Goal: Navigation & Orientation: Find specific page/section

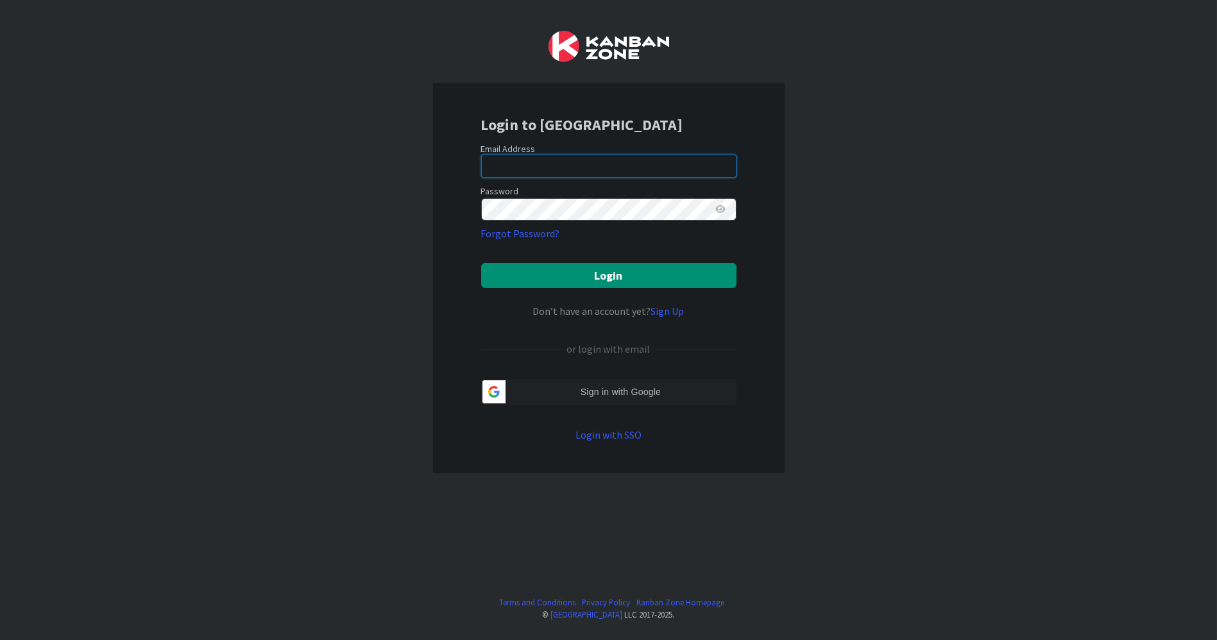
type input "[PERSON_NAME][EMAIL_ADDRESS][DOMAIN_NAME]"
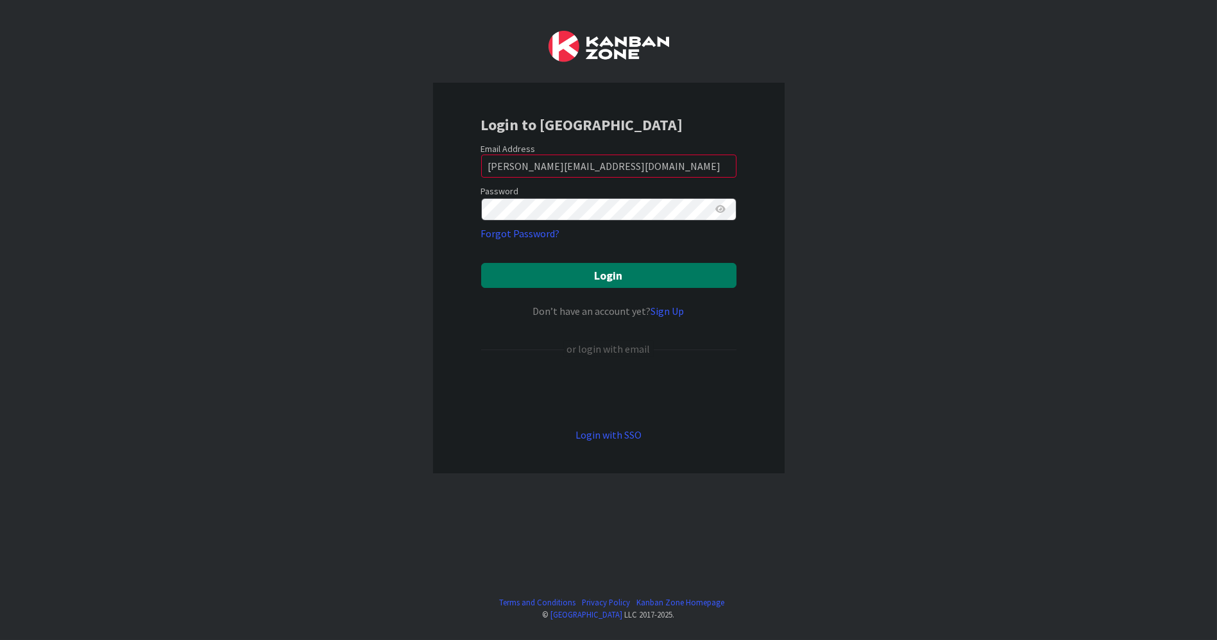
click at [618, 276] on button "Login" at bounding box center [608, 275] width 255 height 25
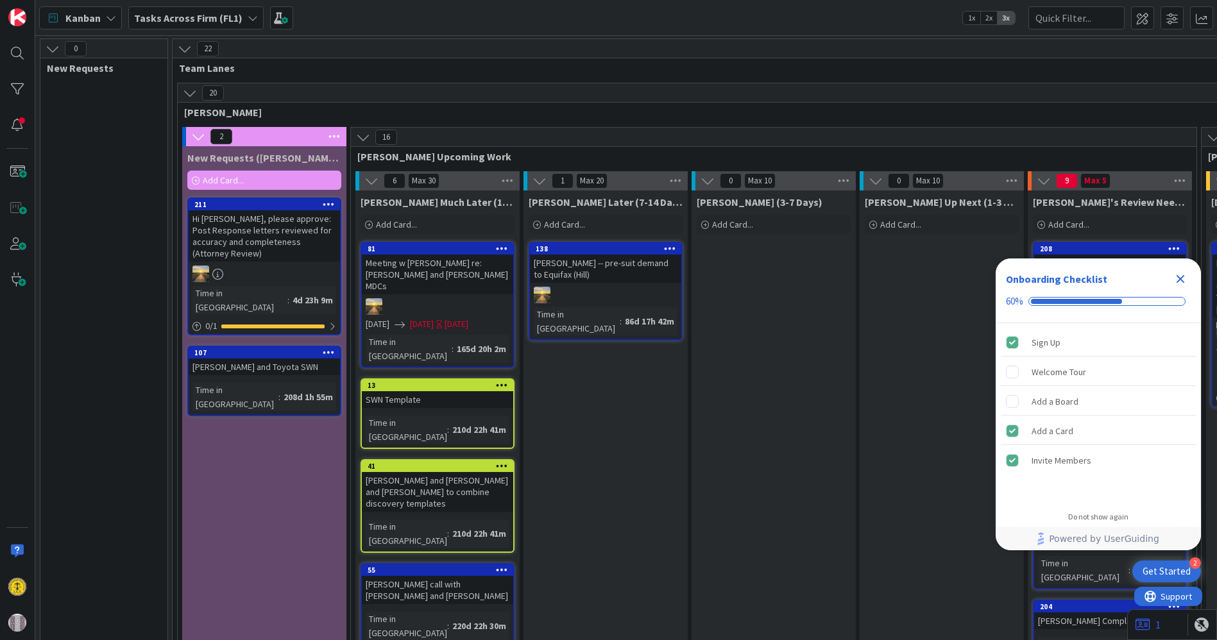
click at [1180, 274] on icon "Close Checklist" at bounding box center [1180, 278] width 15 height 15
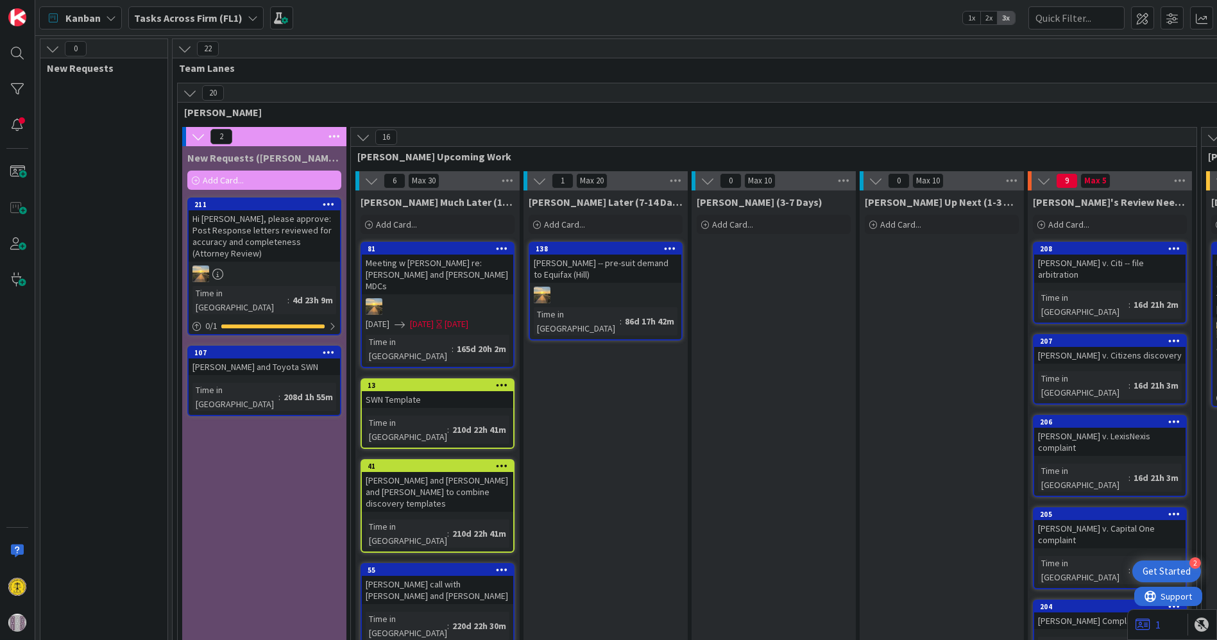
click at [228, 13] on b "Tasks Across Firm (FL1)" at bounding box center [188, 18] width 108 height 13
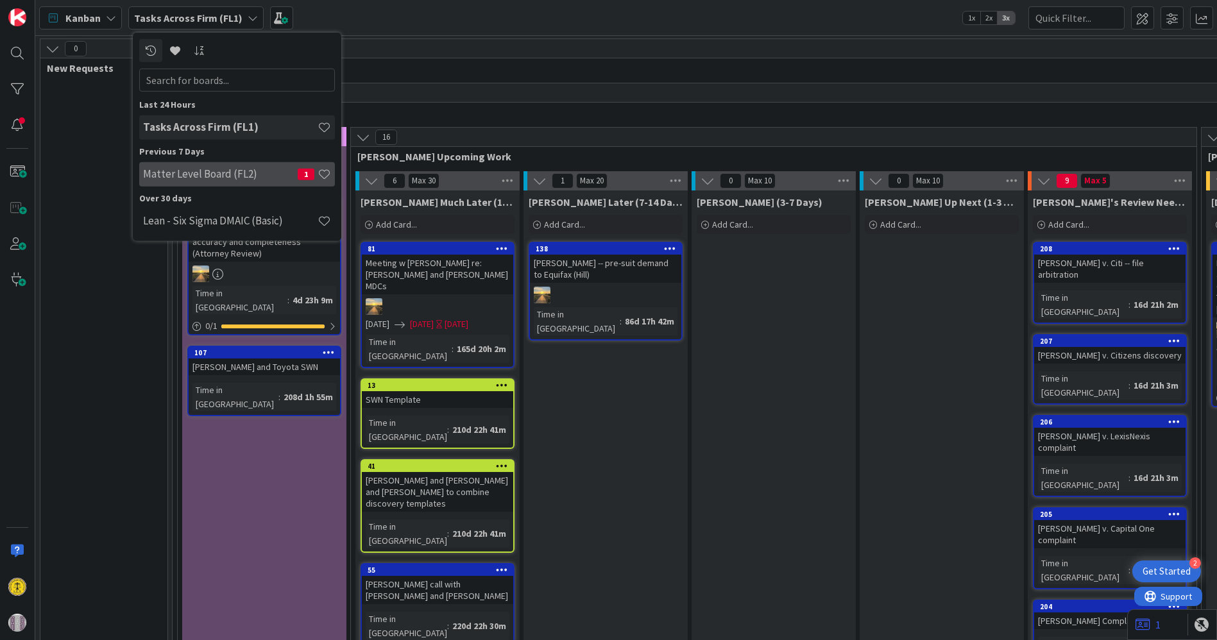
click at [210, 178] on h4 "Matter Level Board (FL2)" at bounding box center [220, 173] width 155 height 13
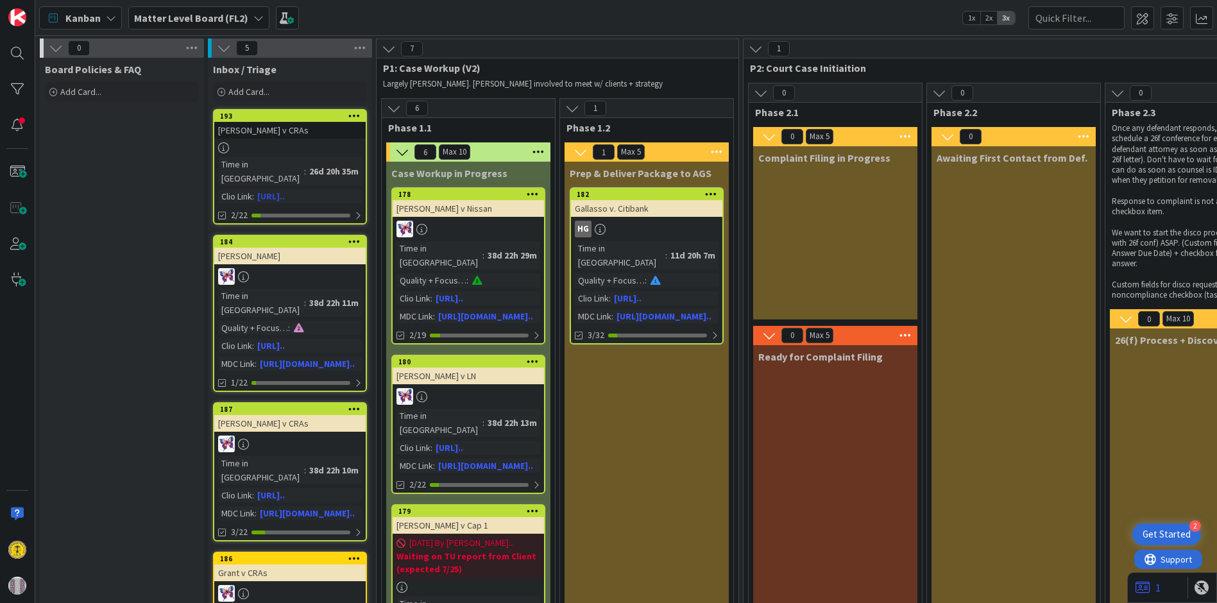
click at [293, 146] on div at bounding box center [289, 147] width 151 height 11
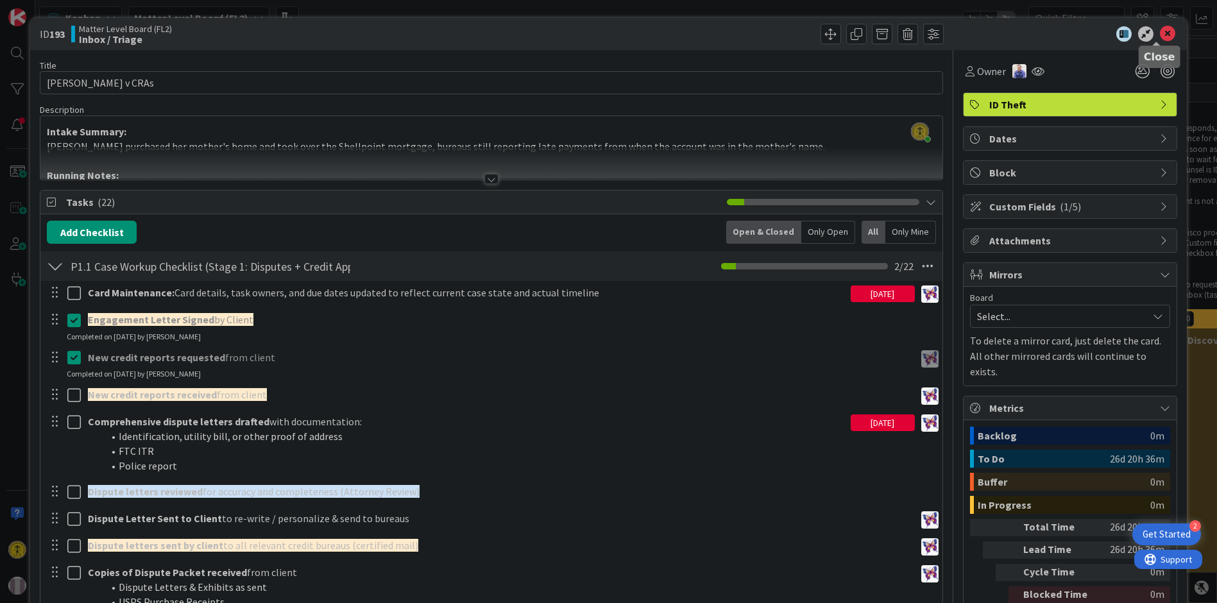
click at [1160, 31] on icon at bounding box center [1167, 33] width 15 height 15
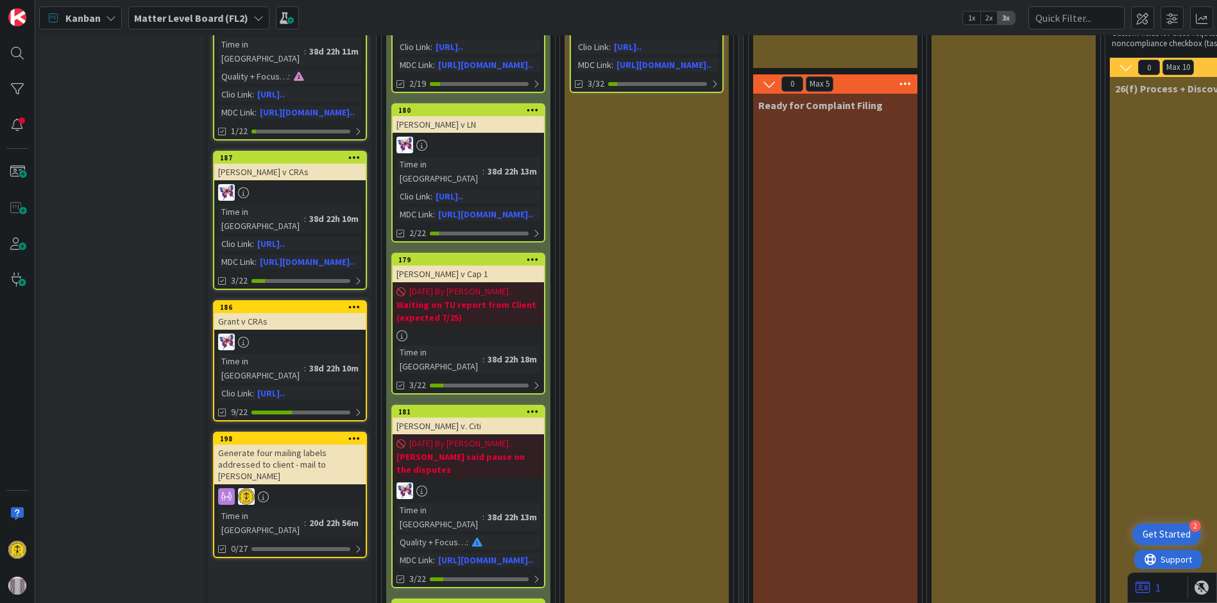
scroll to position [285, 0]
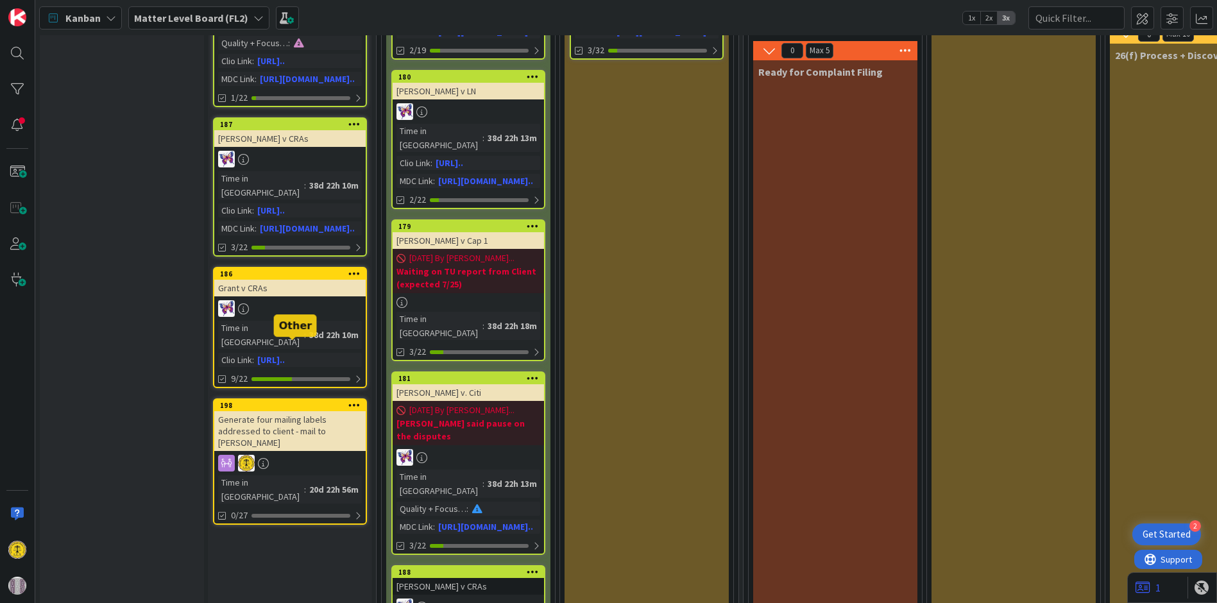
click at [284, 401] on div "198" at bounding box center [293, 405] width 146 height 9
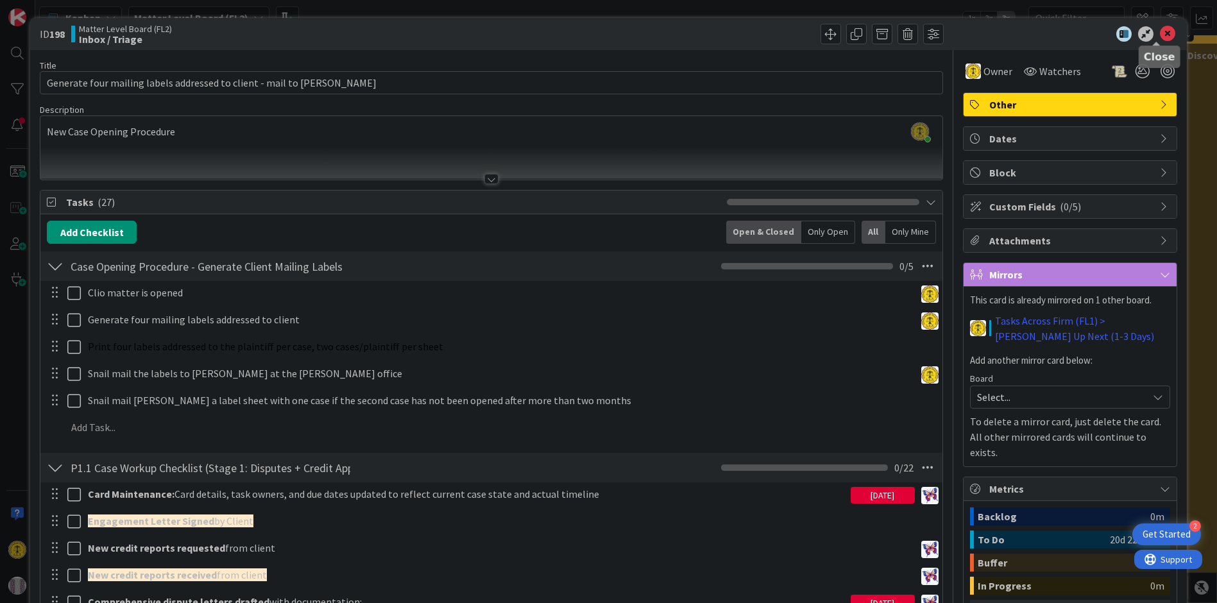
click at [1163, 31] on icon at bounding box center [1167, 33] width 15 height 15
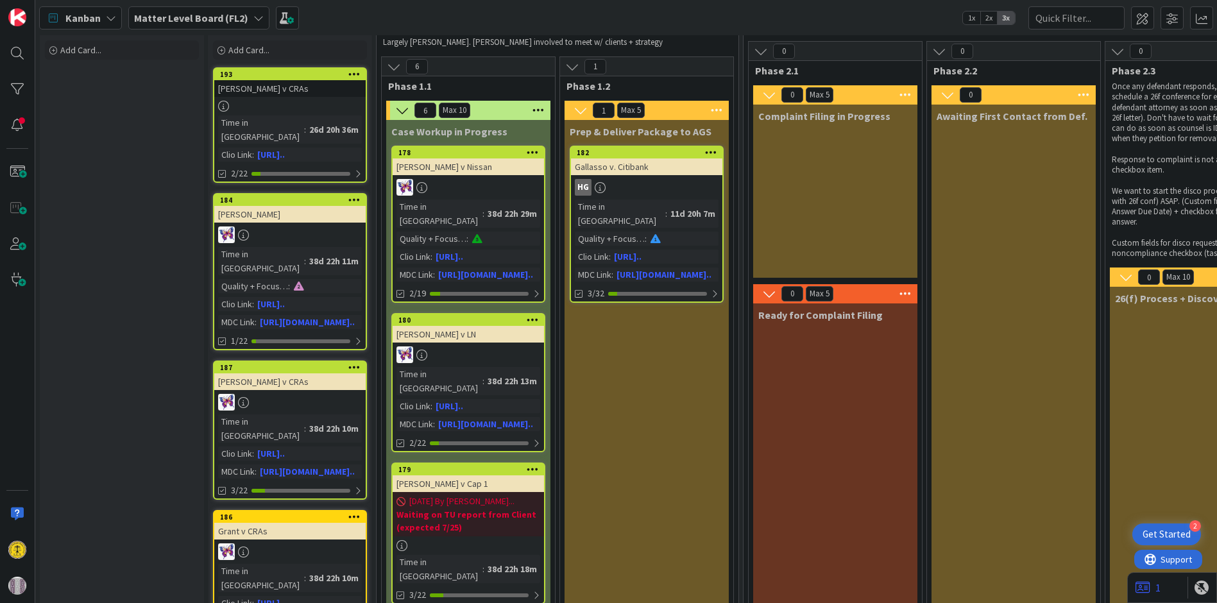
scroll to position [71, 0]
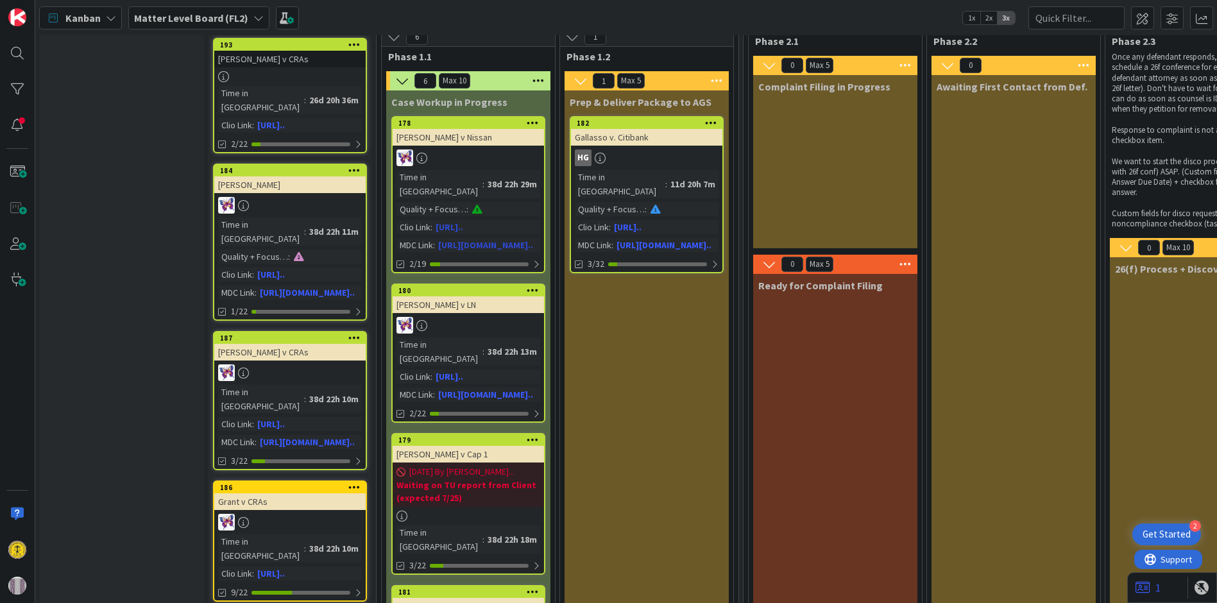
click at [482, 151] on div at bounding box center [468, 157] width 151 height 17
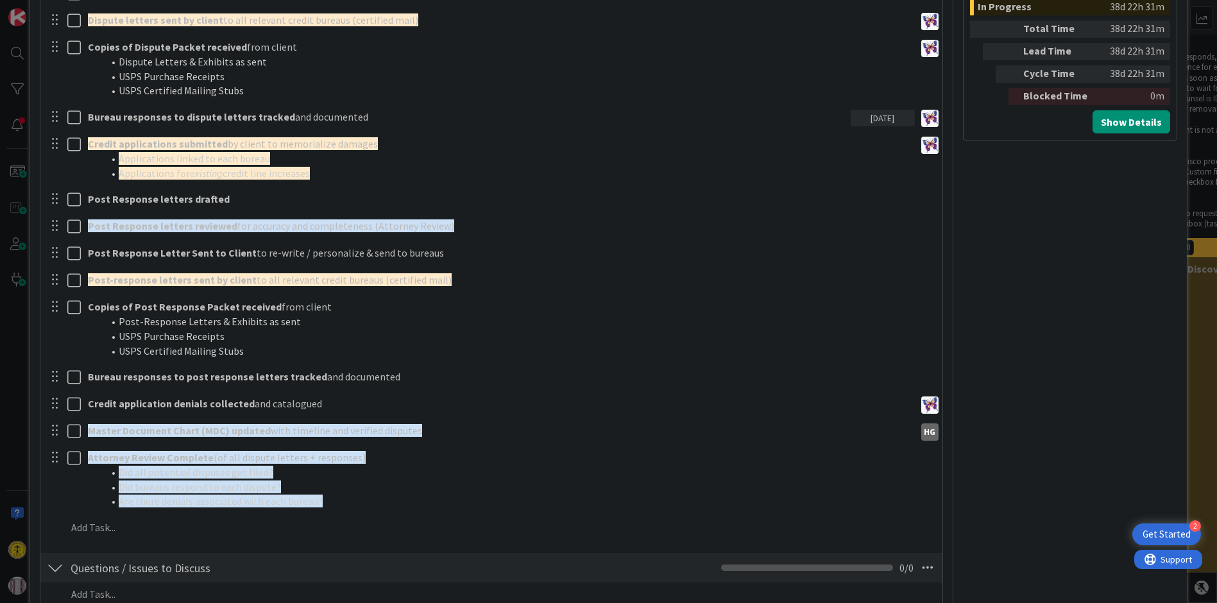
scroll to position [641, 0]
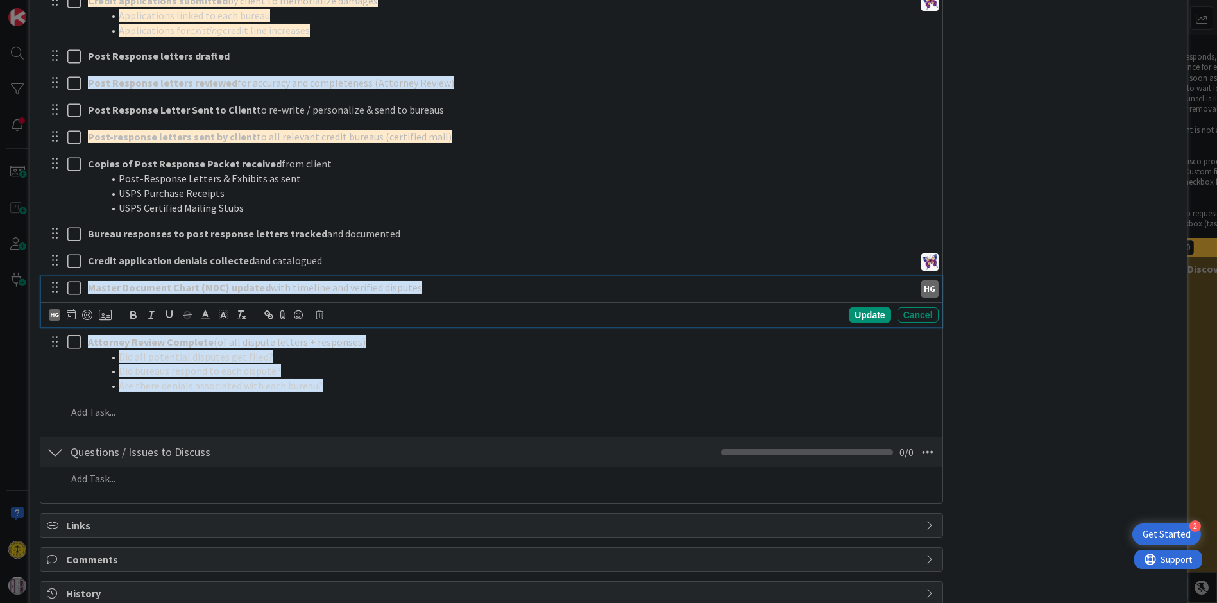
click at [209, 289] on strong "Master Document Chart (MDC) updated" at bounding box center [179, 287] width 183 height 13
click at [513, 246] on div "Card details, task owners, and due dates updated to reflect current case state …" at bounding box center [491, 33] width 888 height 789
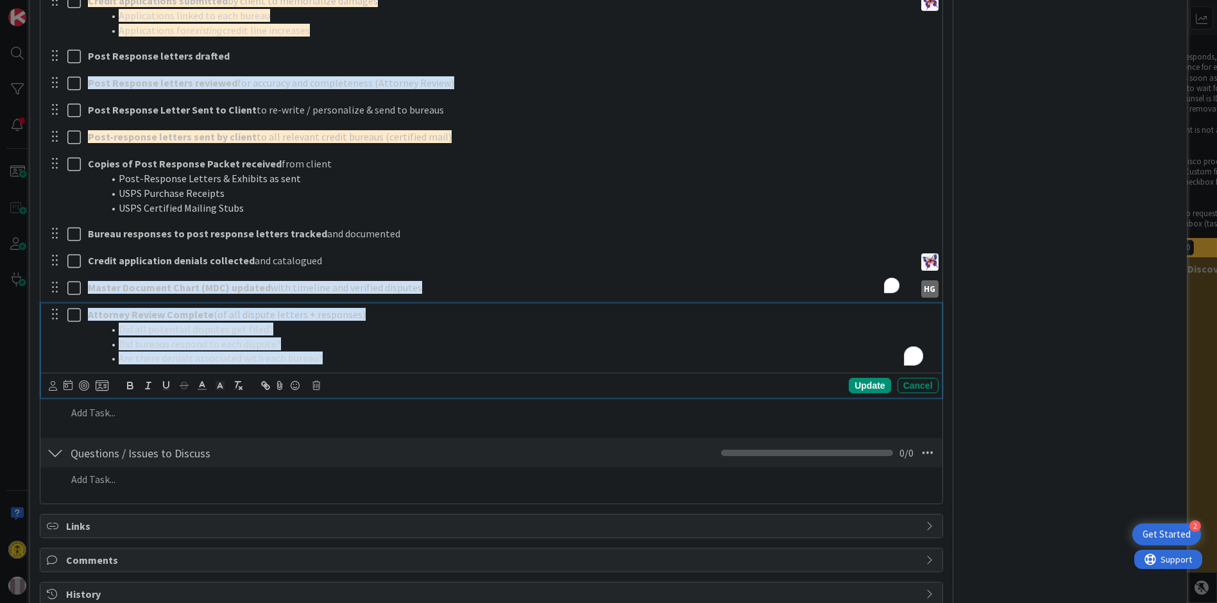
click at [482, 351] on li "Are there denials associated with each bureau?" at bounding box center [518, 358] width 830 height 15
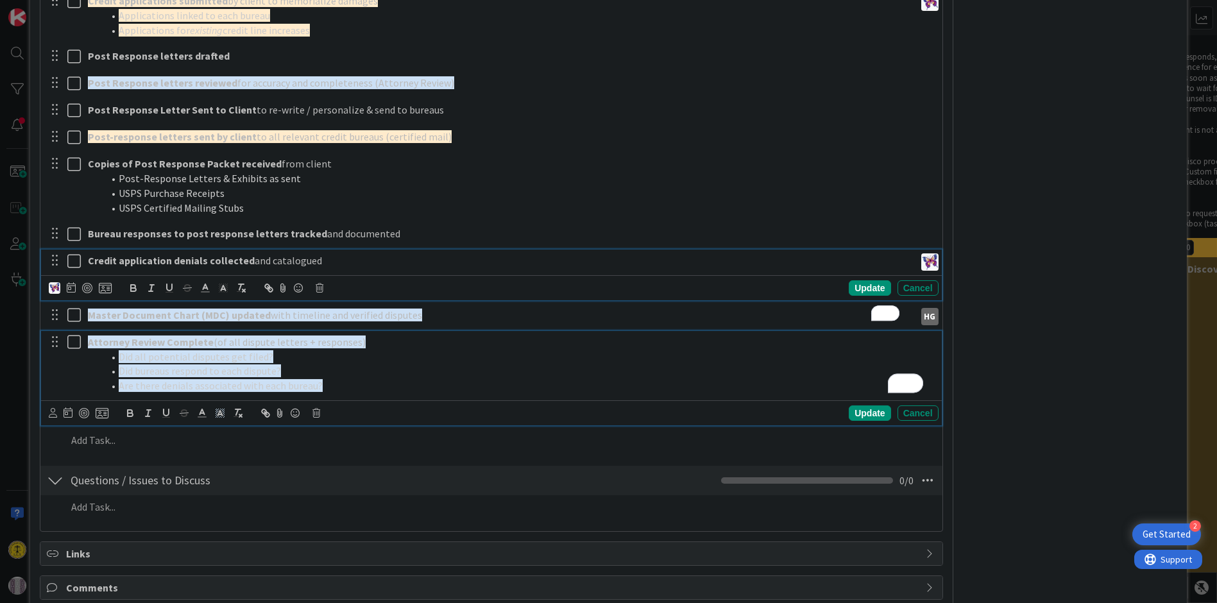
click at [697, 262] on div "Credit application denials collected and catalogued Update Cancel" at bounding box center [491, 275] width 900 height 51
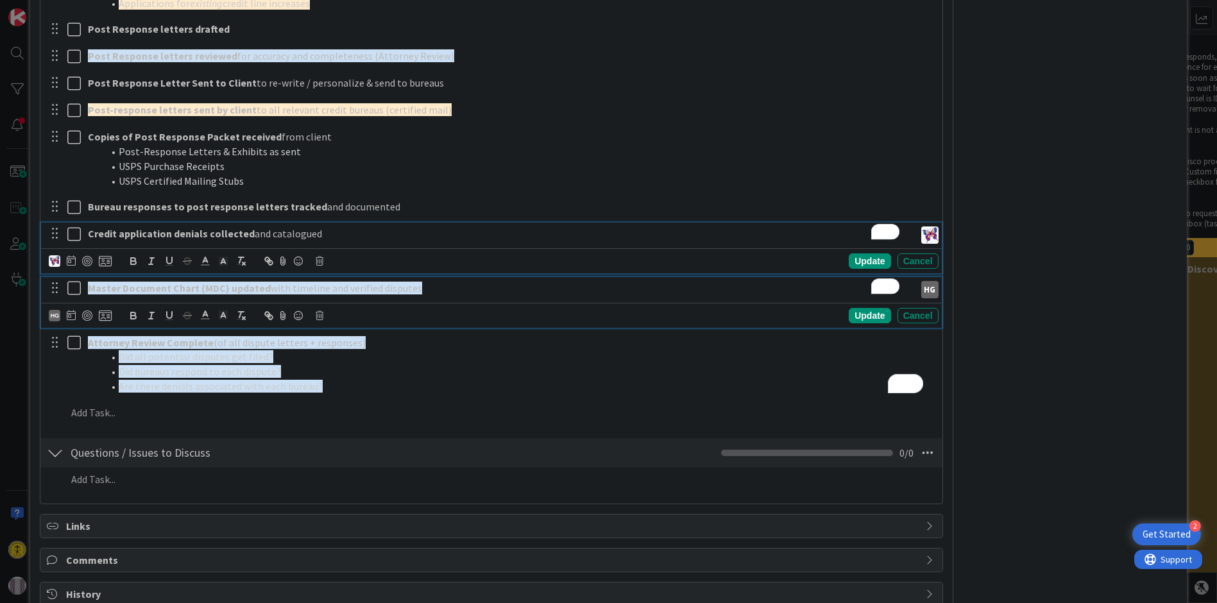
click at [408, 283] on span "with timeline and verified disputes" at bounding box center [346, 288] width 151 height 13
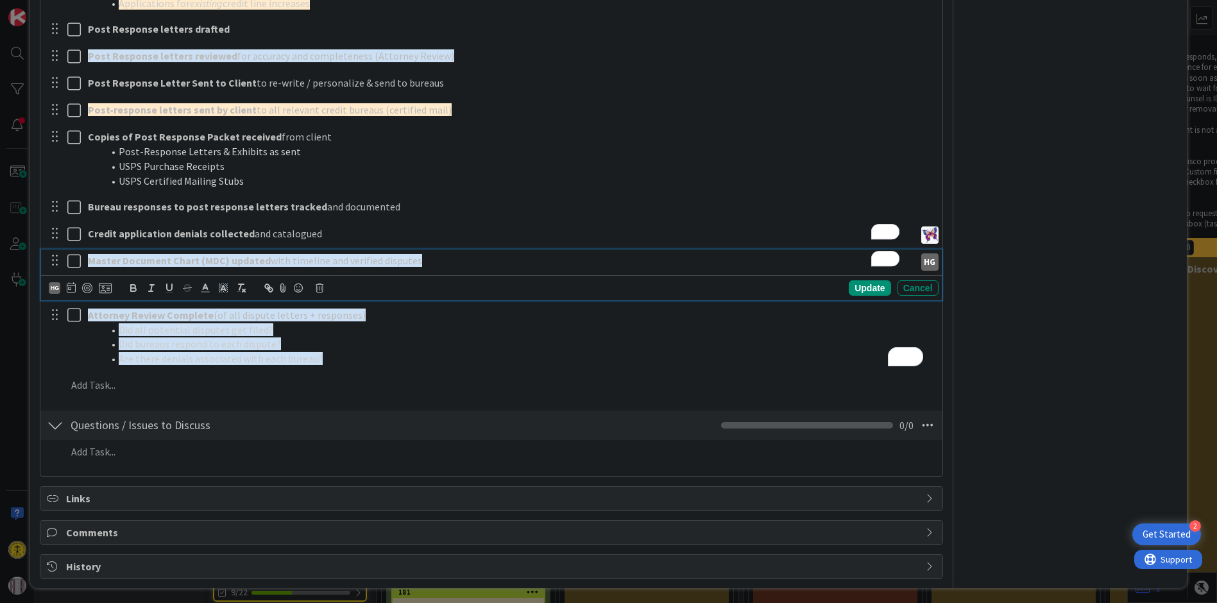
scroll to position [641, 0]
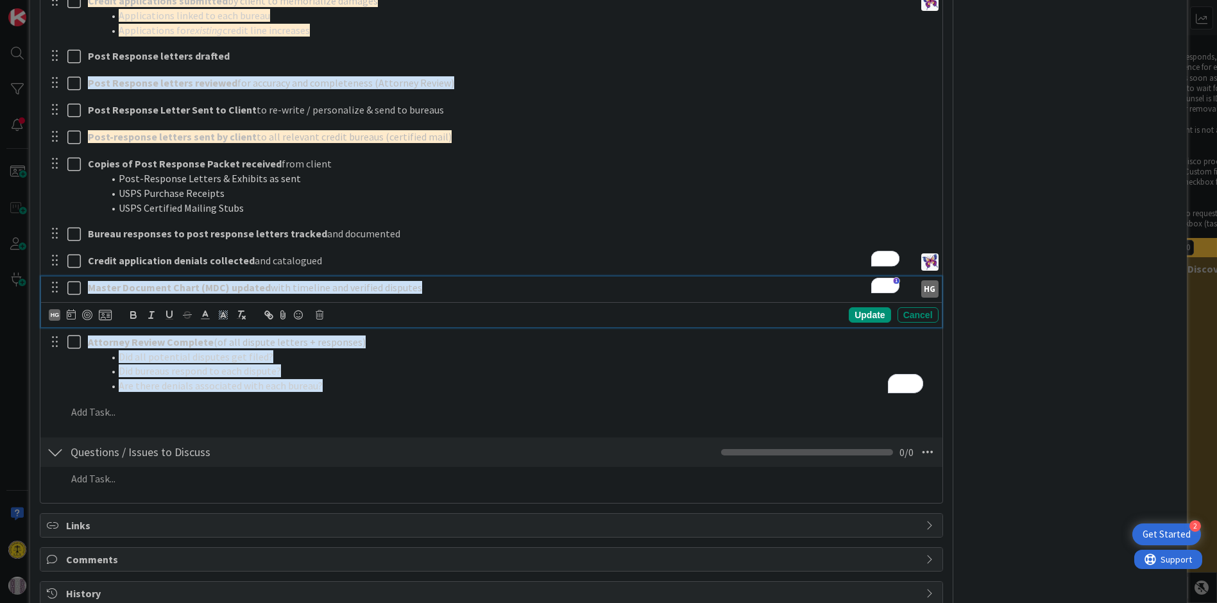
click at [1026, 123] on div "Owner Watchers ID Theft Dates Block Custom Fields ( 3/5 ) Attachments Mirrors B…" at bounding box center [1070, 7] width 214 height 1197
drag, startPoint x: 423, startPoint y: 284, endPoint x: 80, endPoint y: 278, distance: 343.3
click at [80, 278] on div "Master Document Chart (MDC) updated with timeline and verified disputes HG" at bounding box center [492, 287] width 892 height 22
copy p "Master Document Chart (MDC) updated with timeline and verified disputes"
click at [971, 169] on div "Owner Watchers ID Theft Dates Block Custom Fields ( 3/5 ) Attachments Mirrors B…" at bounding box center [1070, 7] width 214 height 1197
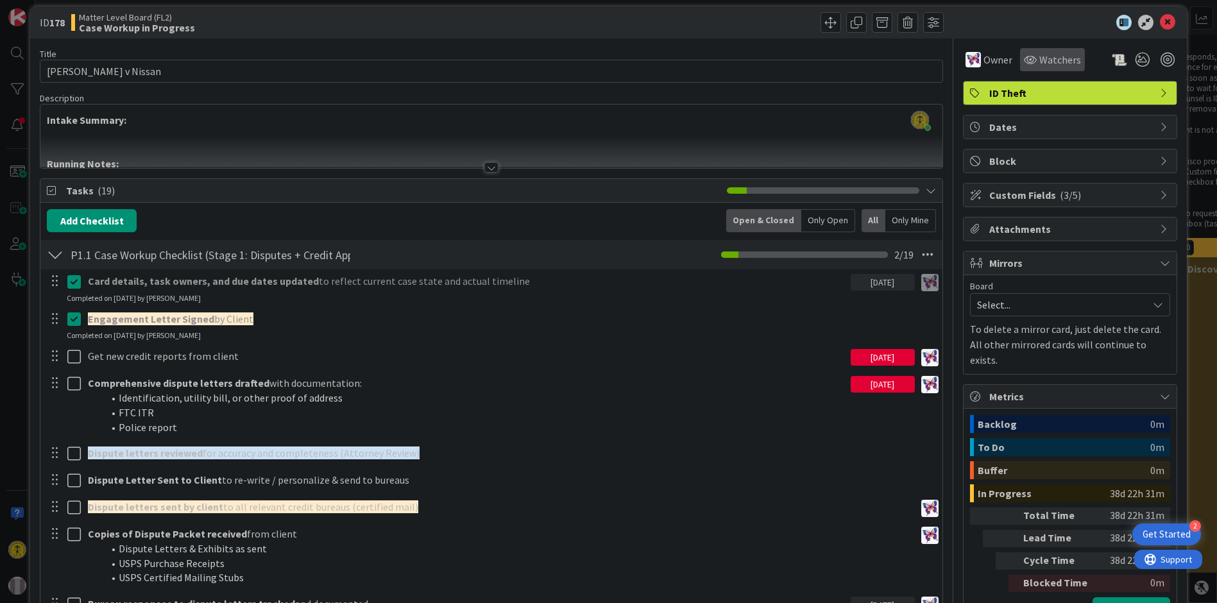
scroll to position [0, 0]
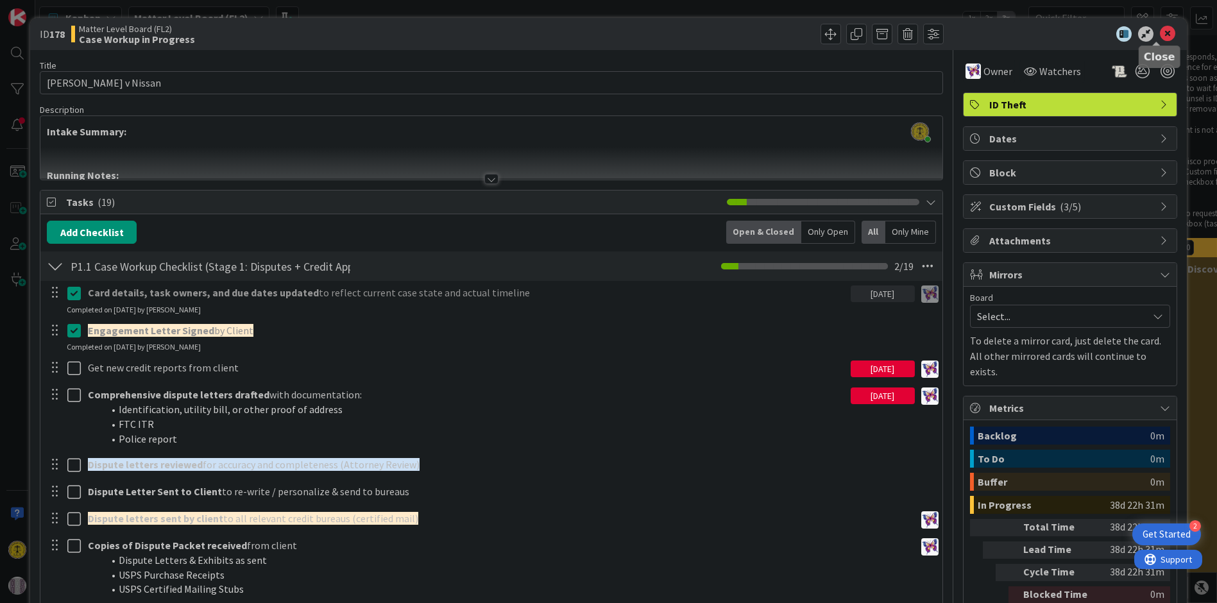
click at [1160, 32] on icon at bounding box center [1167, 33] width 15 height 15
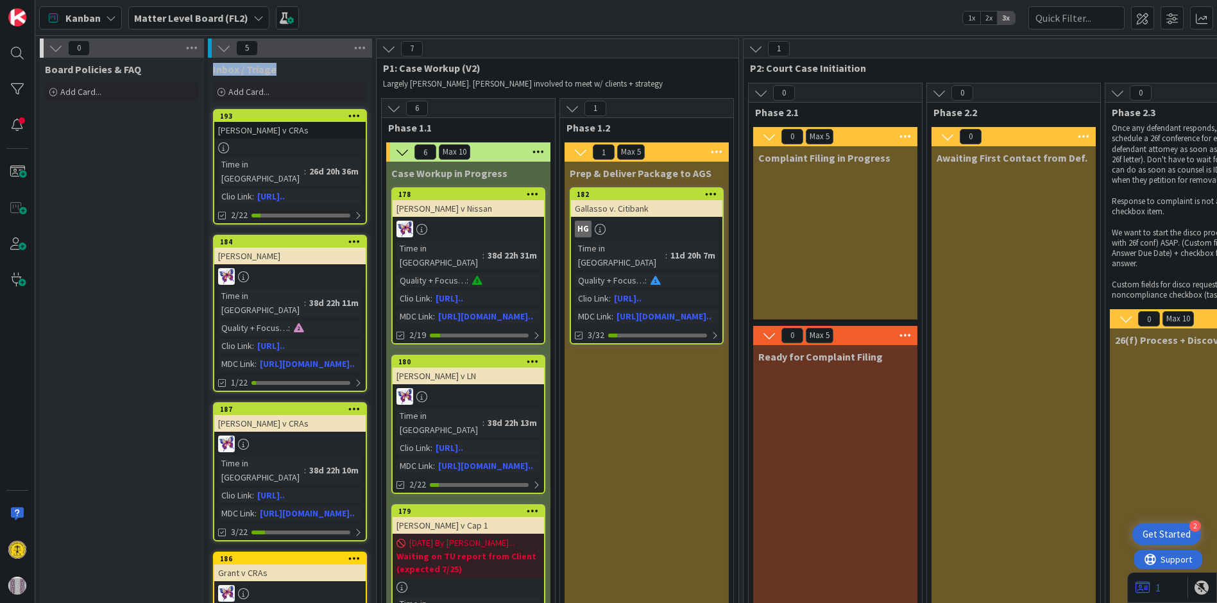
drag, startPoint x: 280, startPoint y: 71, endPoint x: 210, endPoint y: 71, distance: 69.9
click at [210, 71] on div "Inbox / Triage" at bounding box center [290, 67] width 164 height 18
copy span "Inbox / Triage"
click at [286, 69] on div "Inbox / Triage" at bounding box center [290, 69] width 154 height 13
click at [488, 223] on div at bounding box center [468, 229] width 151 height 17
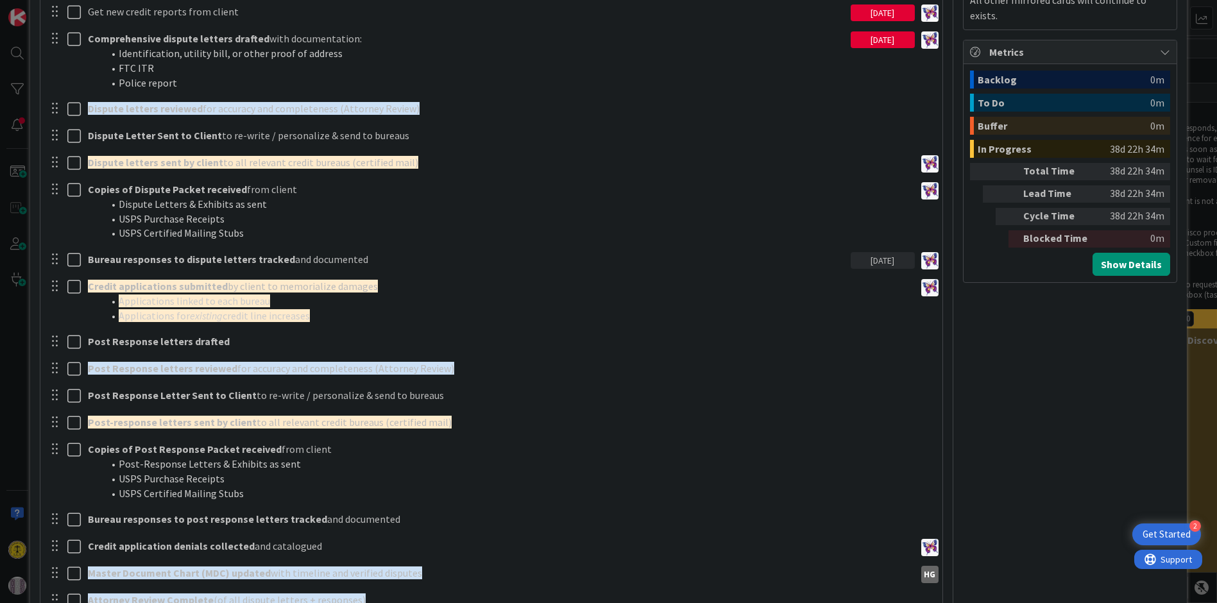
scroll to position [570, 0]
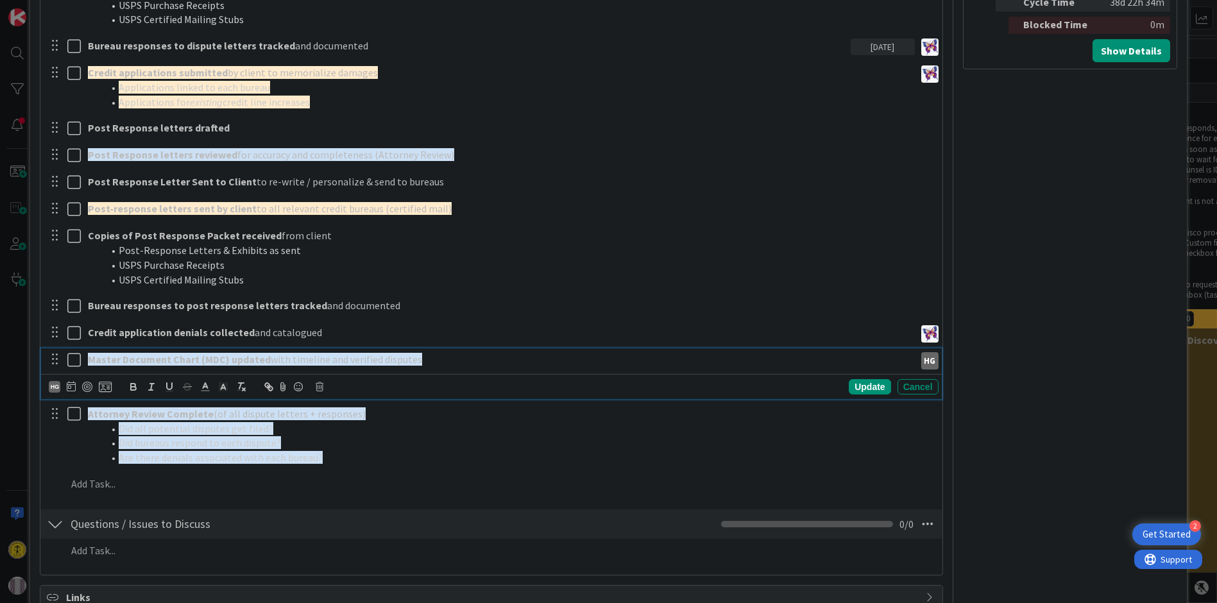
click at [323, 354] on span "with timeline and verified disputes" at bounding box center [346, 359] width 151 height 13
copy p "Master Document Chart (MDC) updated with timeline and verified disputes"
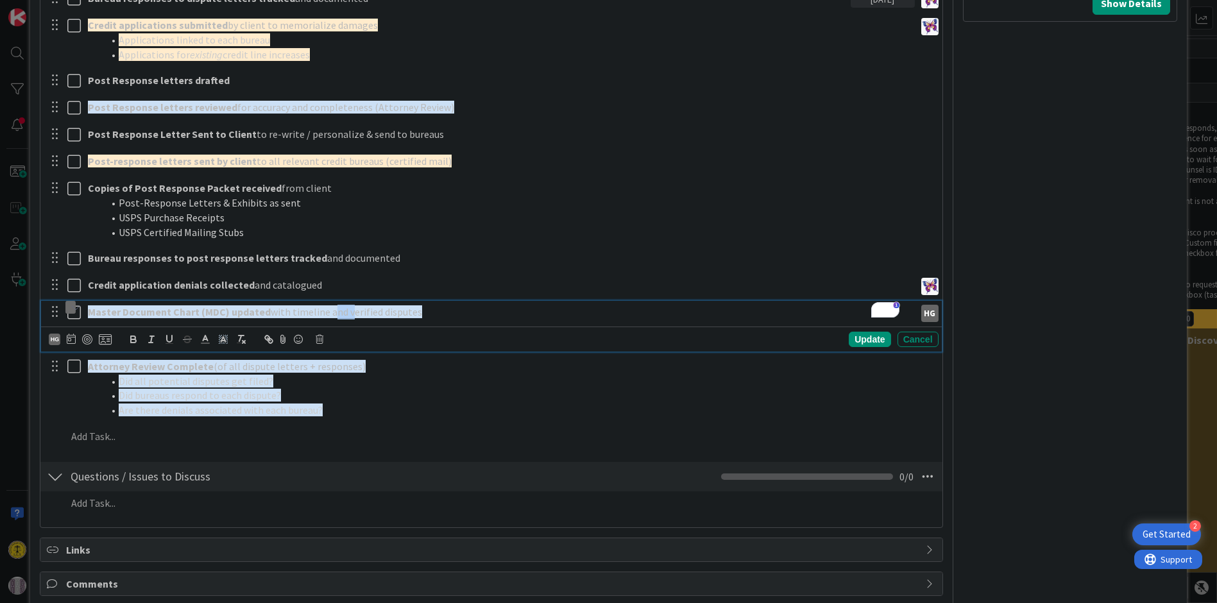
scroll to position [668, 0]
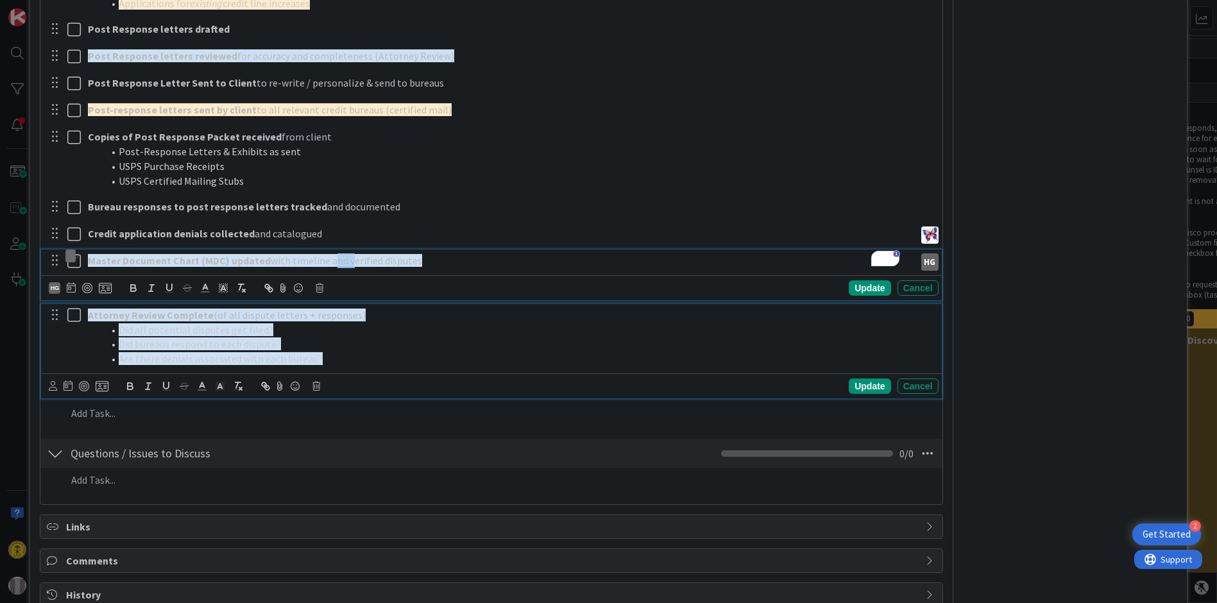
click at [621, 352] on li "Are there denials associated with each bureau?" at bounding box center [518, 359] width 830 height 15
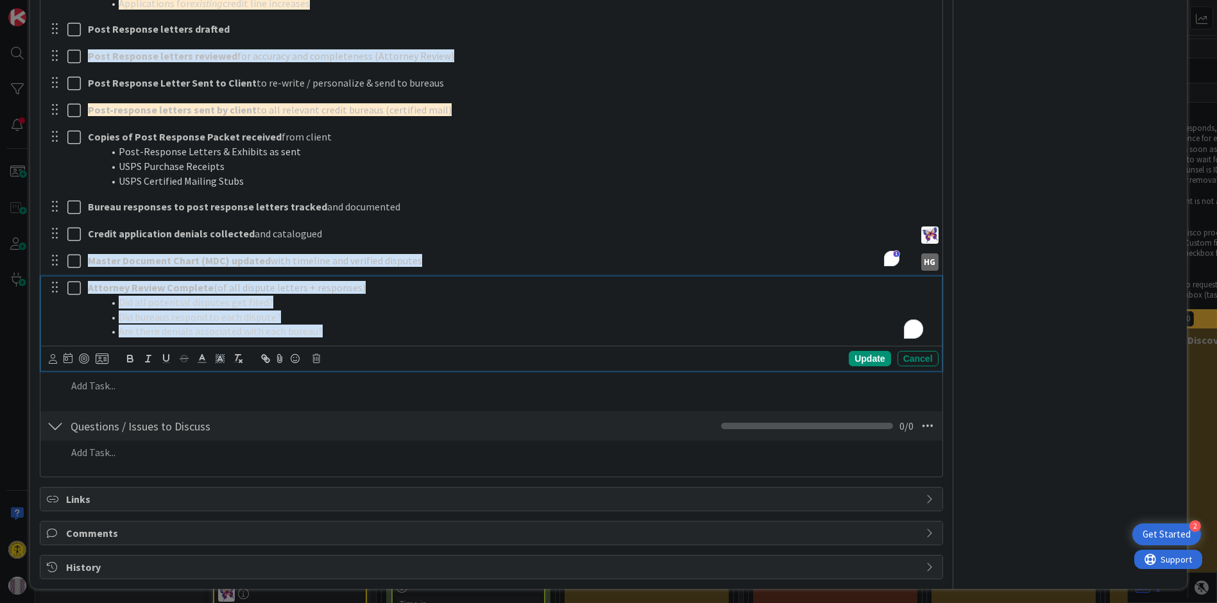
scroll to position [641, 0]
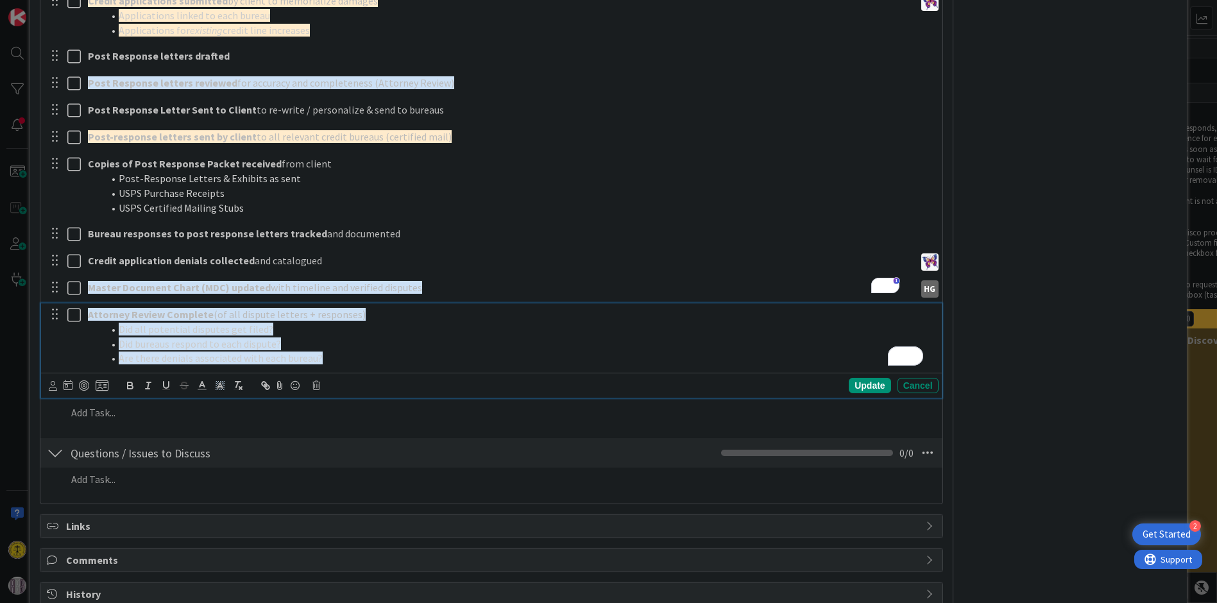
click at [182, 312] on strong "Attorney Review Complete" at bounding box center [151, 314] width 126 height 13
click at [356, 356] on li "Are there denials associated with each bureau?" at bounding box center [518, 358] width 830 height 15
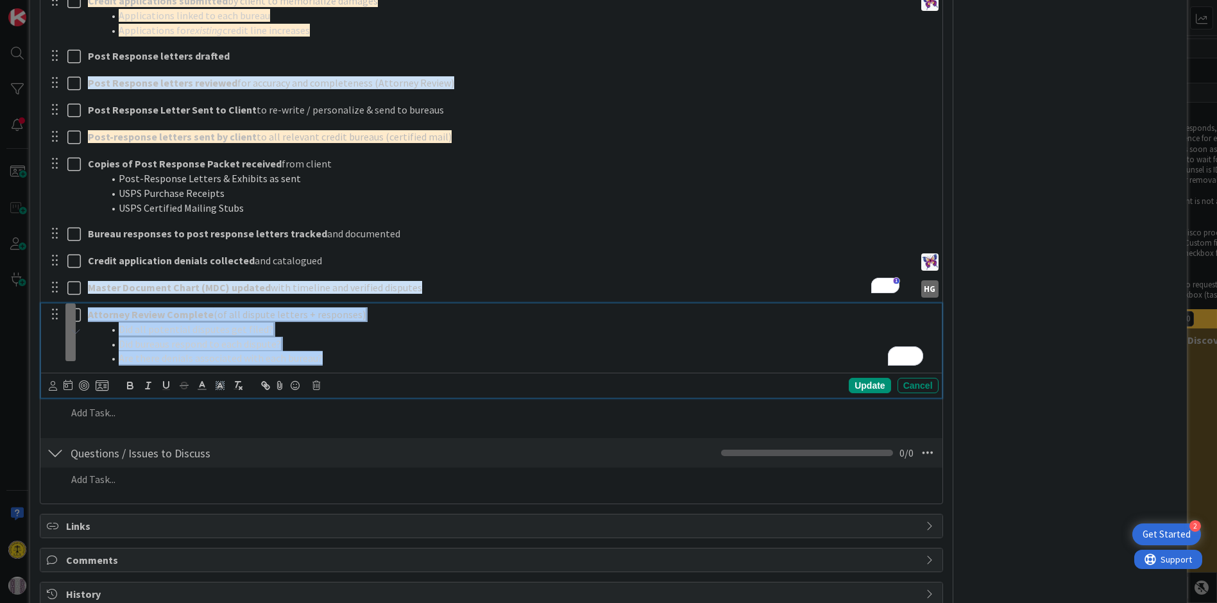
drag, startPoint x: 334, startPoint y: 359, endPoint x: 79, endPoint y: 318, distance: 258.0
click at [79, 318] on div "Attorney Review Complete (of all dispute letters + responses) Did all potential…" at bounding box center [491, 350] width 900 height 94
copy div "Attorney Review Complete (of all dispute letters + responses) Did all potential…"
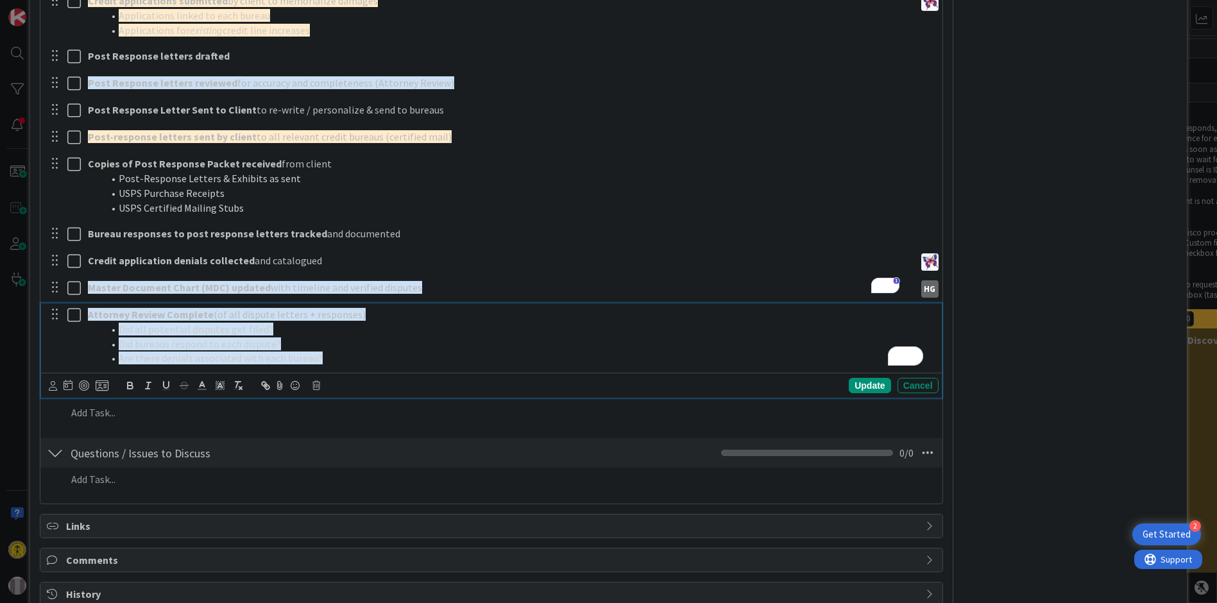
click at [470, 328] on li "Did all potential disputes get filed?" at bounding box center [518, 329] width 830 height 15
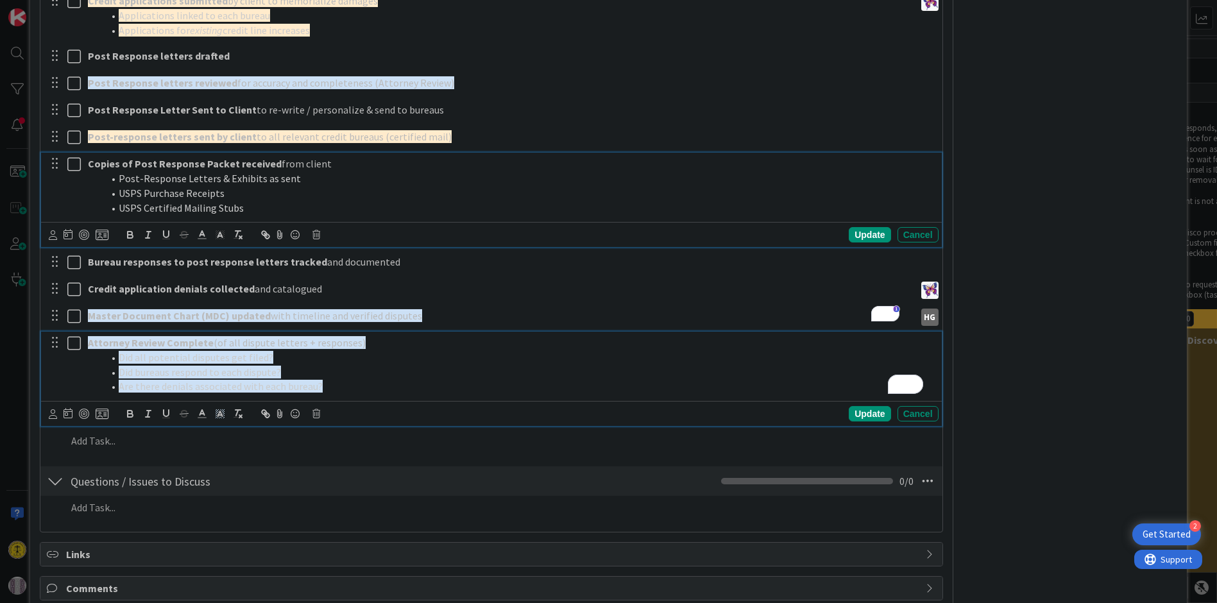
click at [590, 213] on div "Copies of Post Response Packet received from client Post-Response Letters & Exh…" at bounding box center [491, 200] width 900 height 94
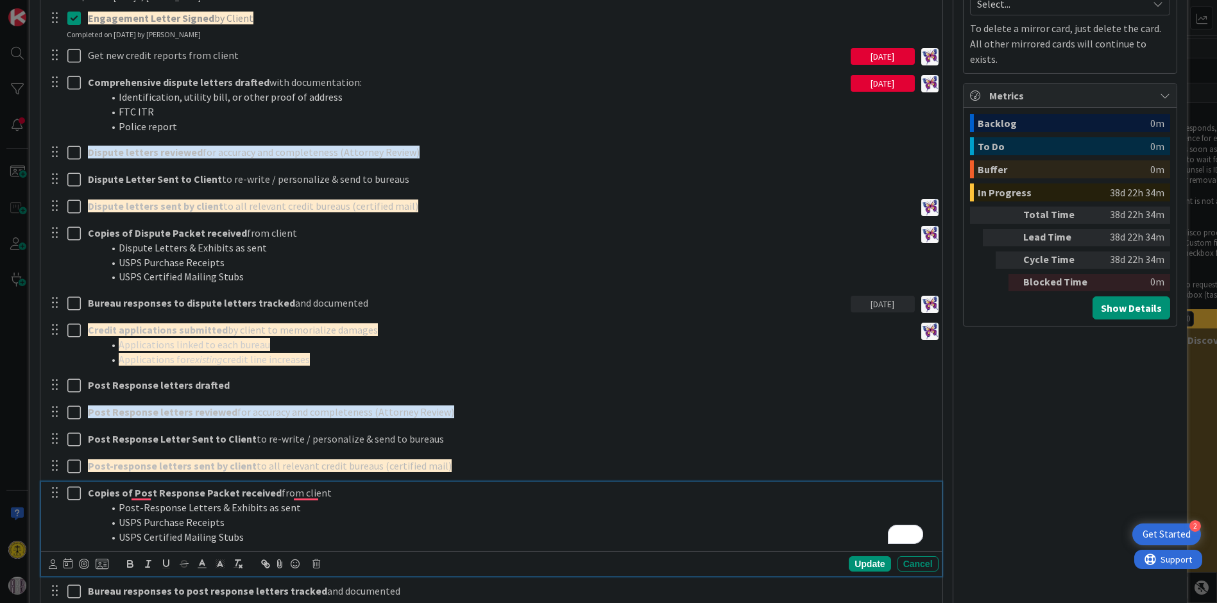
scroll to position [0, 0]
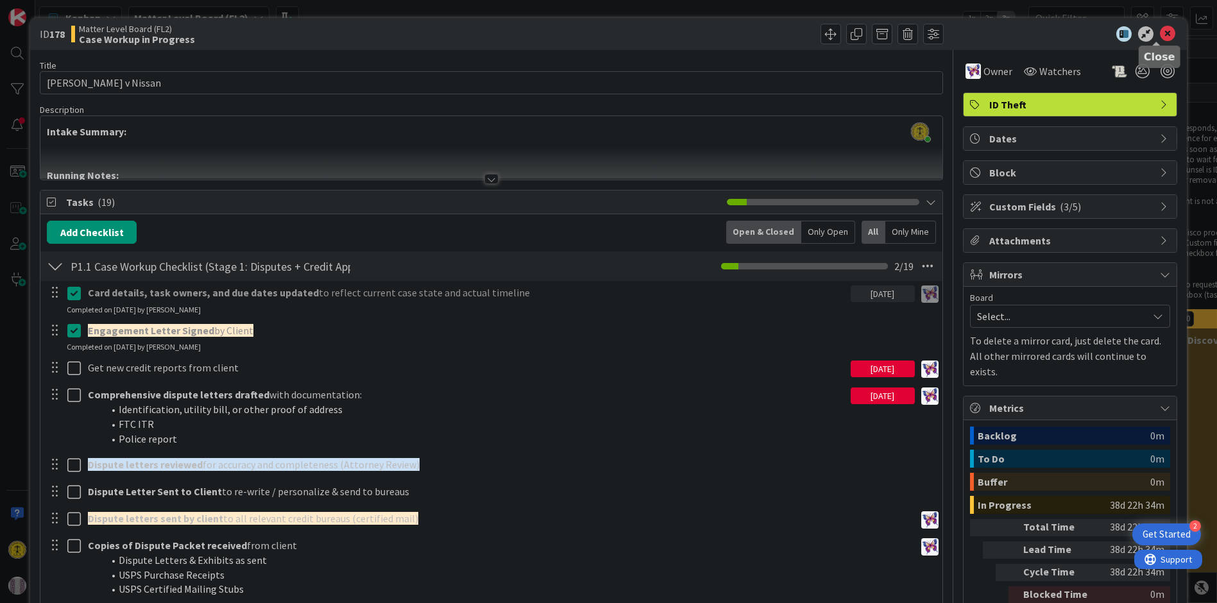
click at [1160, 37] on icon at bounding box center [1167, 33] width 15 height 15
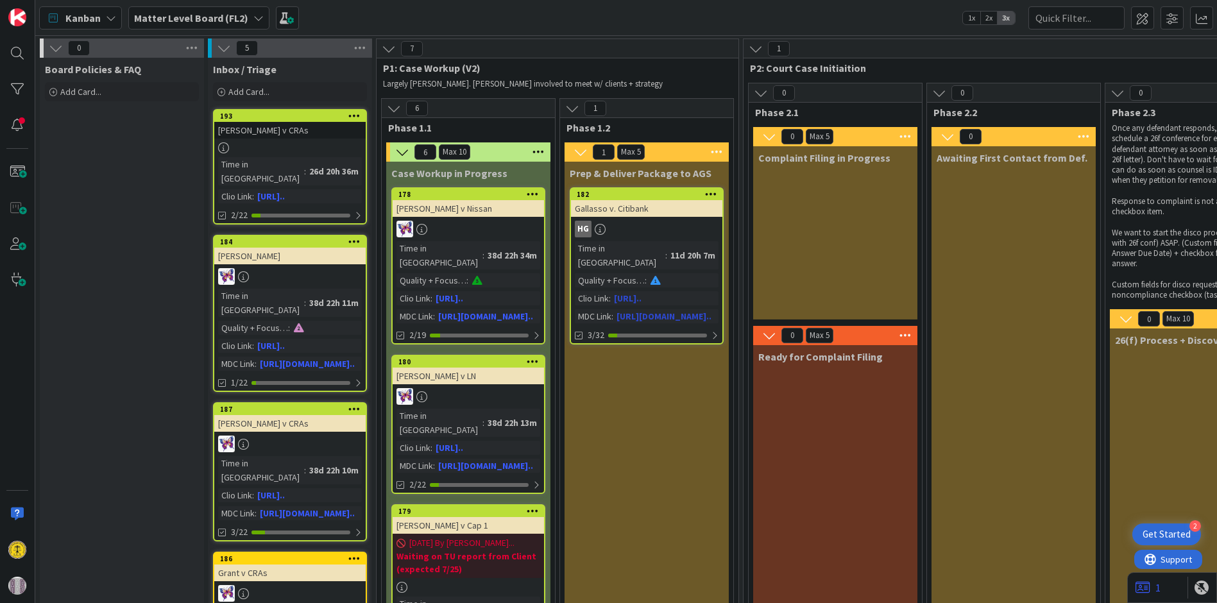
click at [645, 204] on div "Gallasso v. Citibank" at bounding box center [646, 208] width 151 height 17
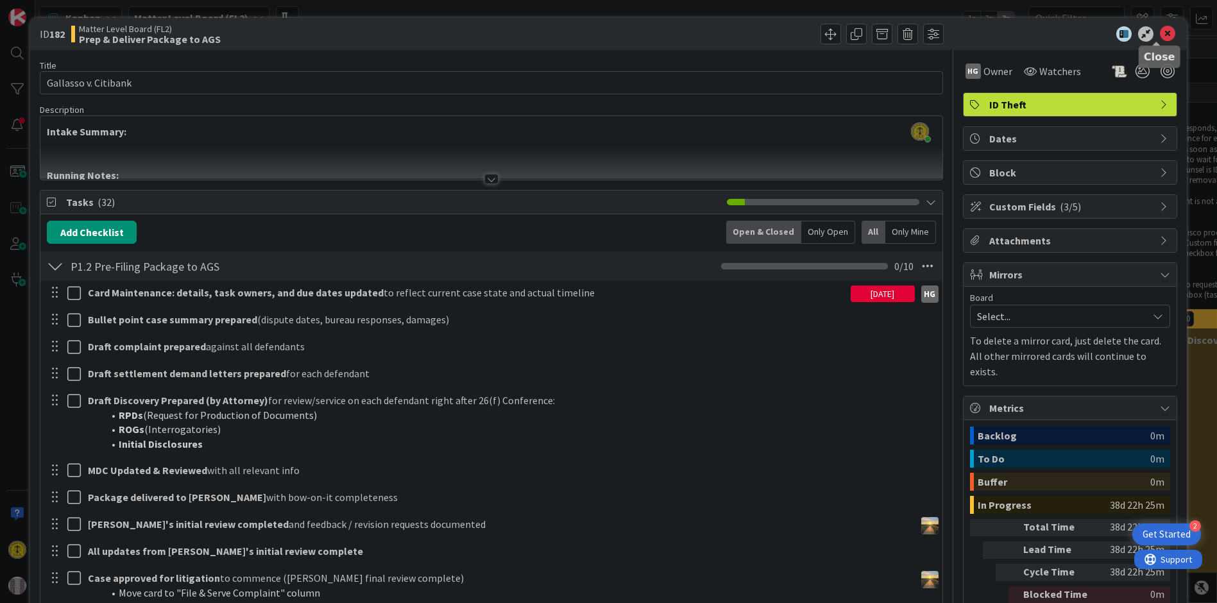
click at [1160, 33] on icon at bounding box center [1167, 33] width 15 height 15
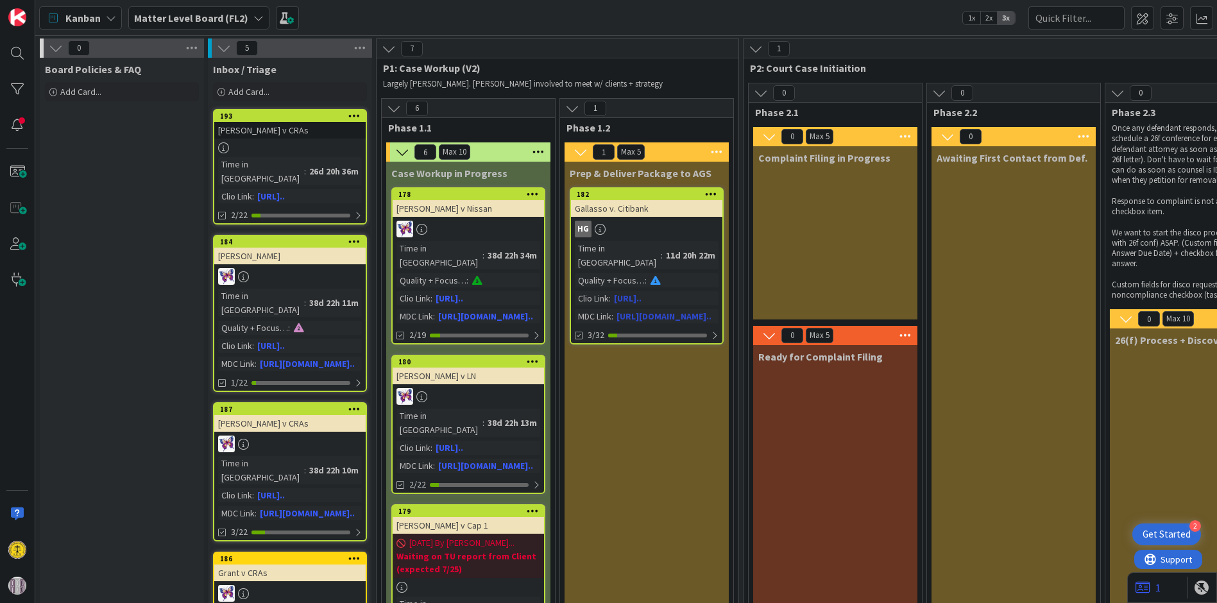
click at [630, 234] on div "HG" at bounding box center [646, 229] width 151 height 17
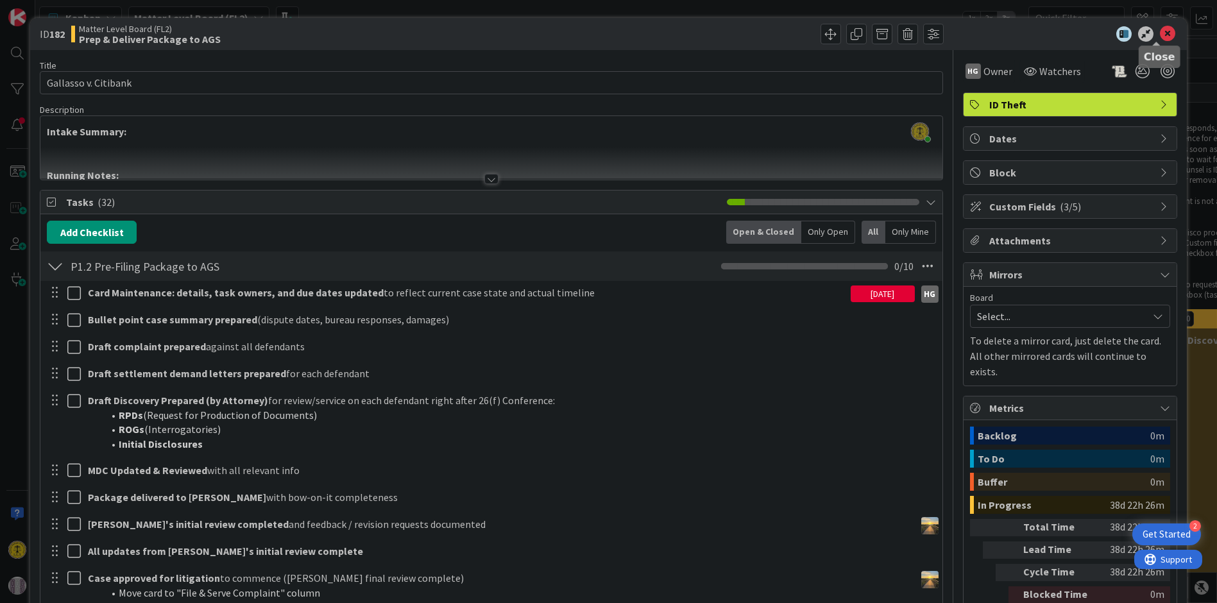
click at [1160, 26] on icon at bounding box center [1167, 33] width 15 height 15
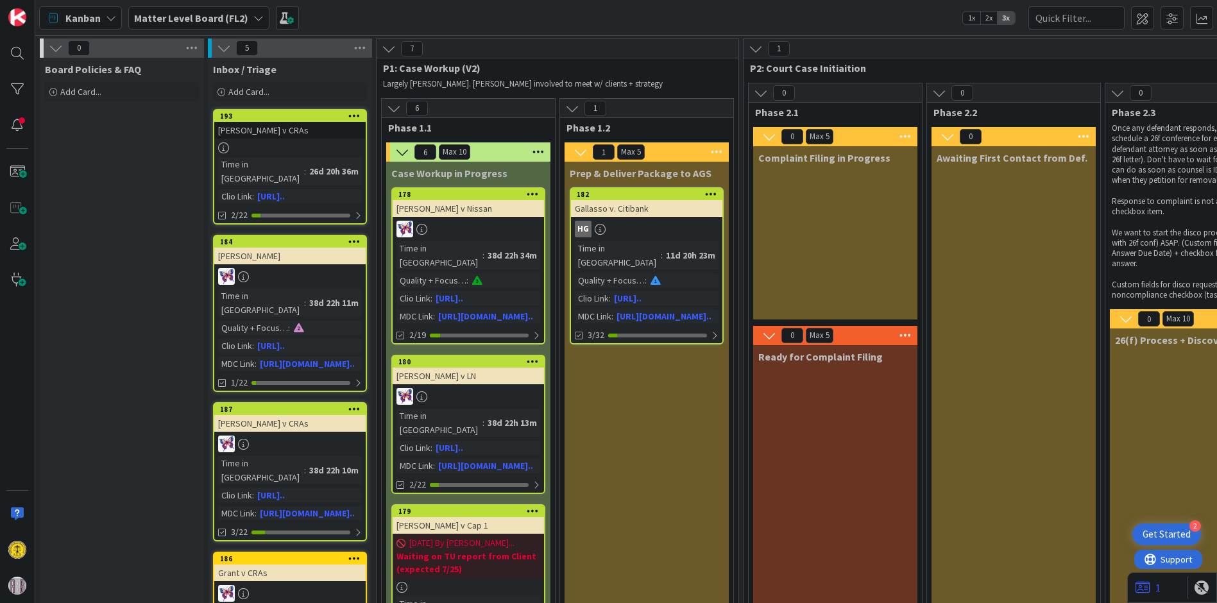
click at [253, 13] on icon at bounding box center [258, 18] width 10 height 10
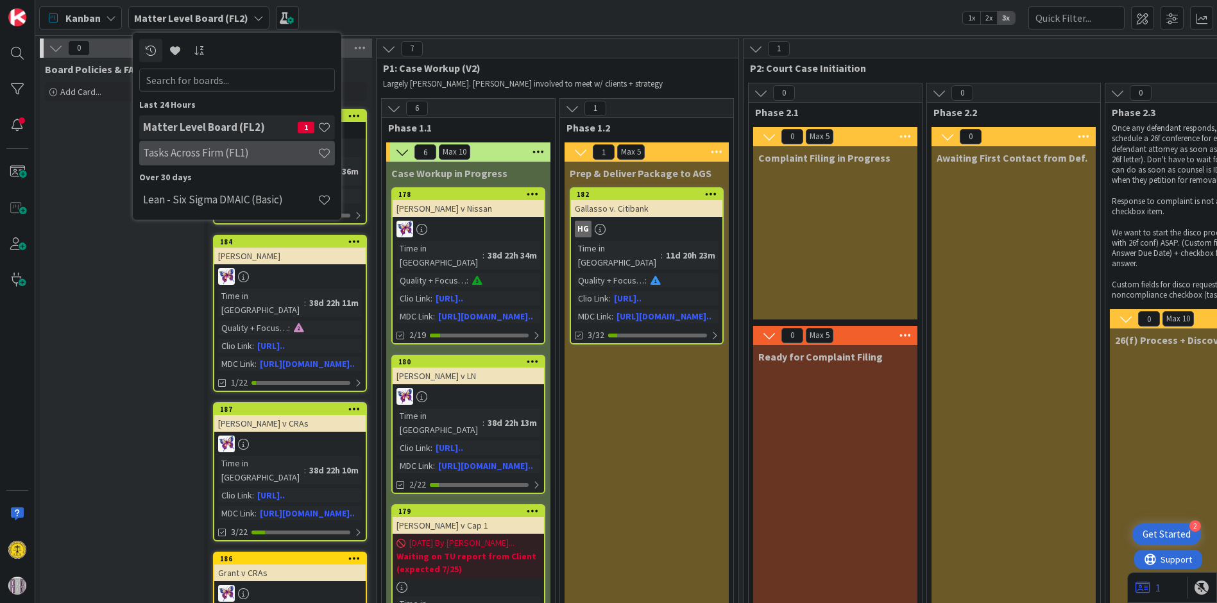
click at [223, 160] on div "Tasks Across Firm (FL1)" at bounding box center [237, 152] width 196 height 24
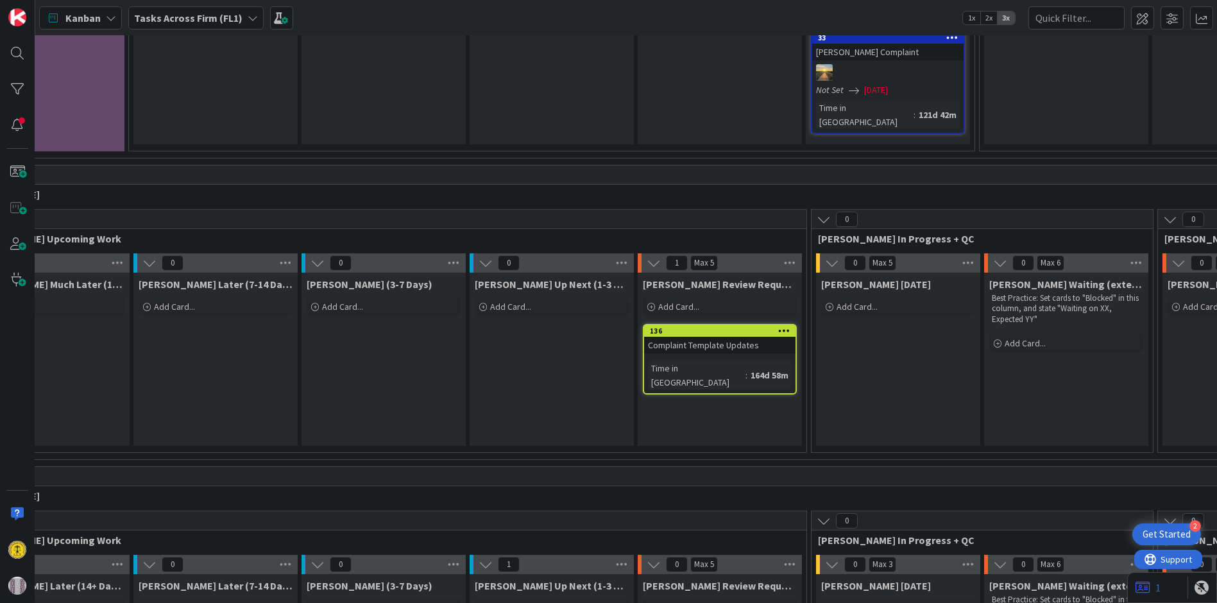
scroll to position [948, 0]
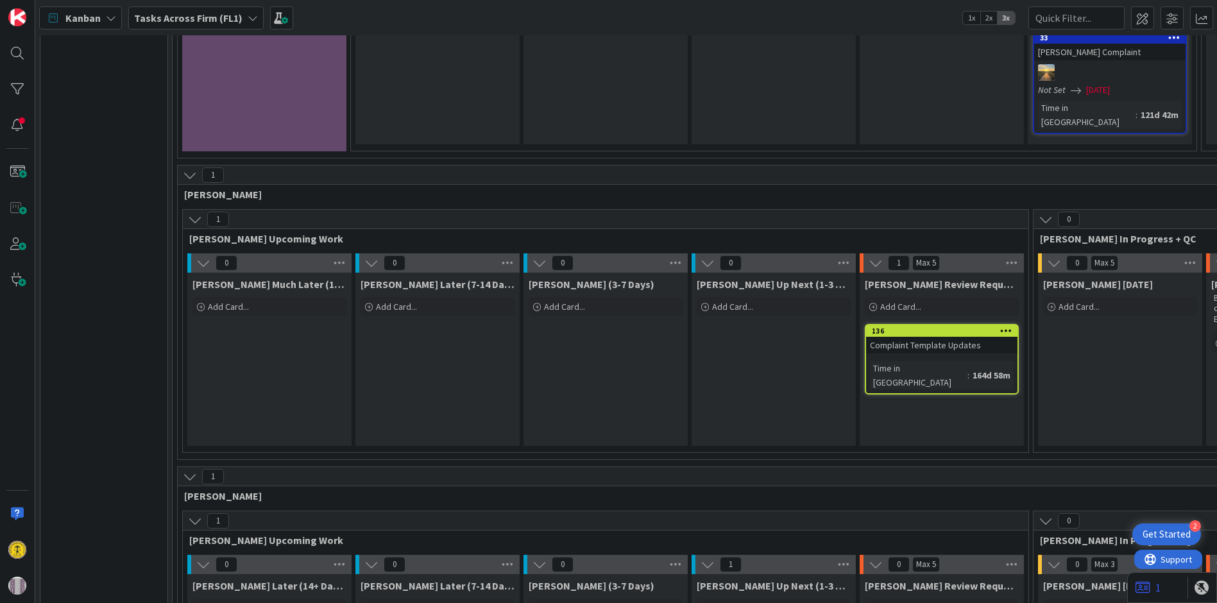
click at [248, 17] on icon at bounding box center [253, 18] width 10 height 10
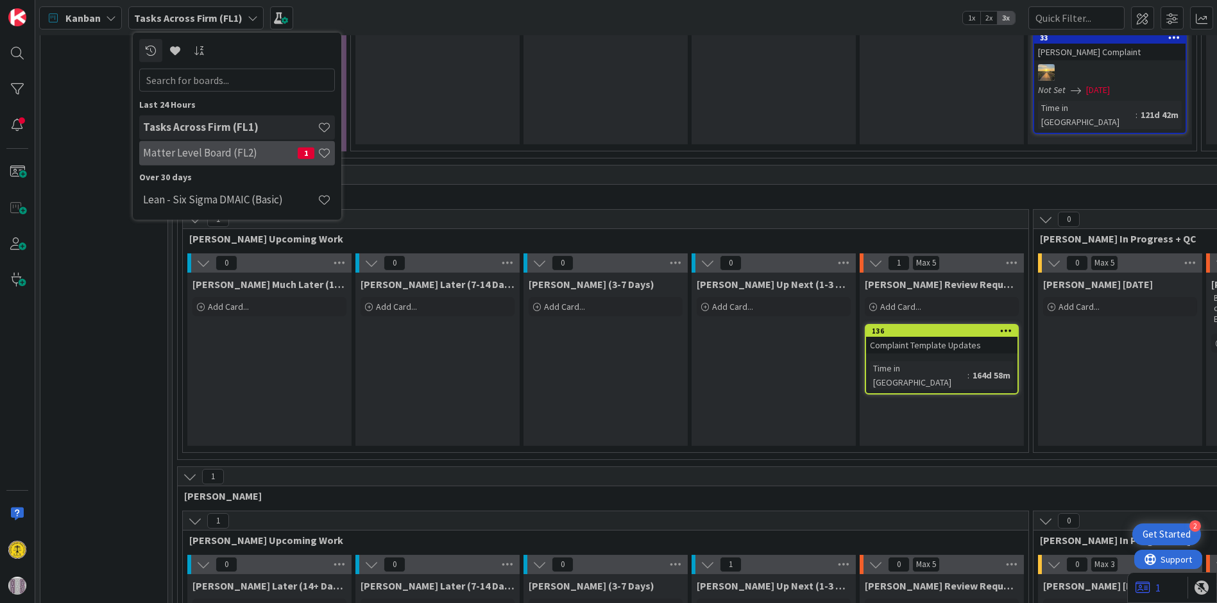
click at [226, 154] on h4 "Matter Level Board (FL2)" at bounding box center [220, 152] width 155 height 13
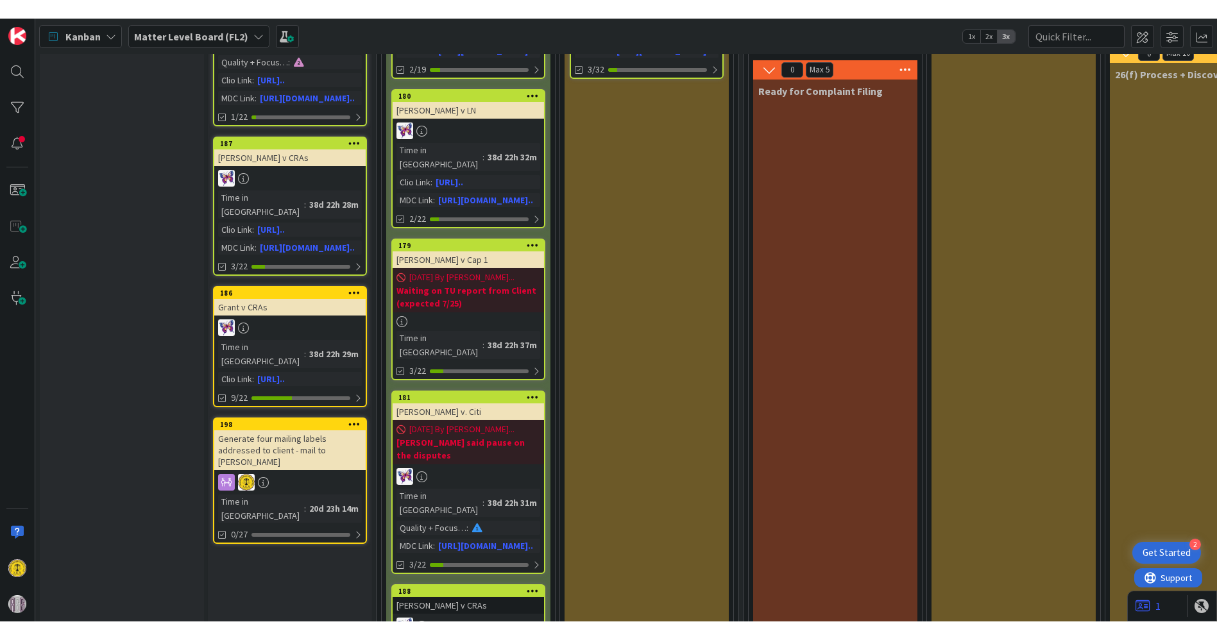
scroll to position [214, 0]
